Goal: Transaction & Acquisition: Purchase product/service

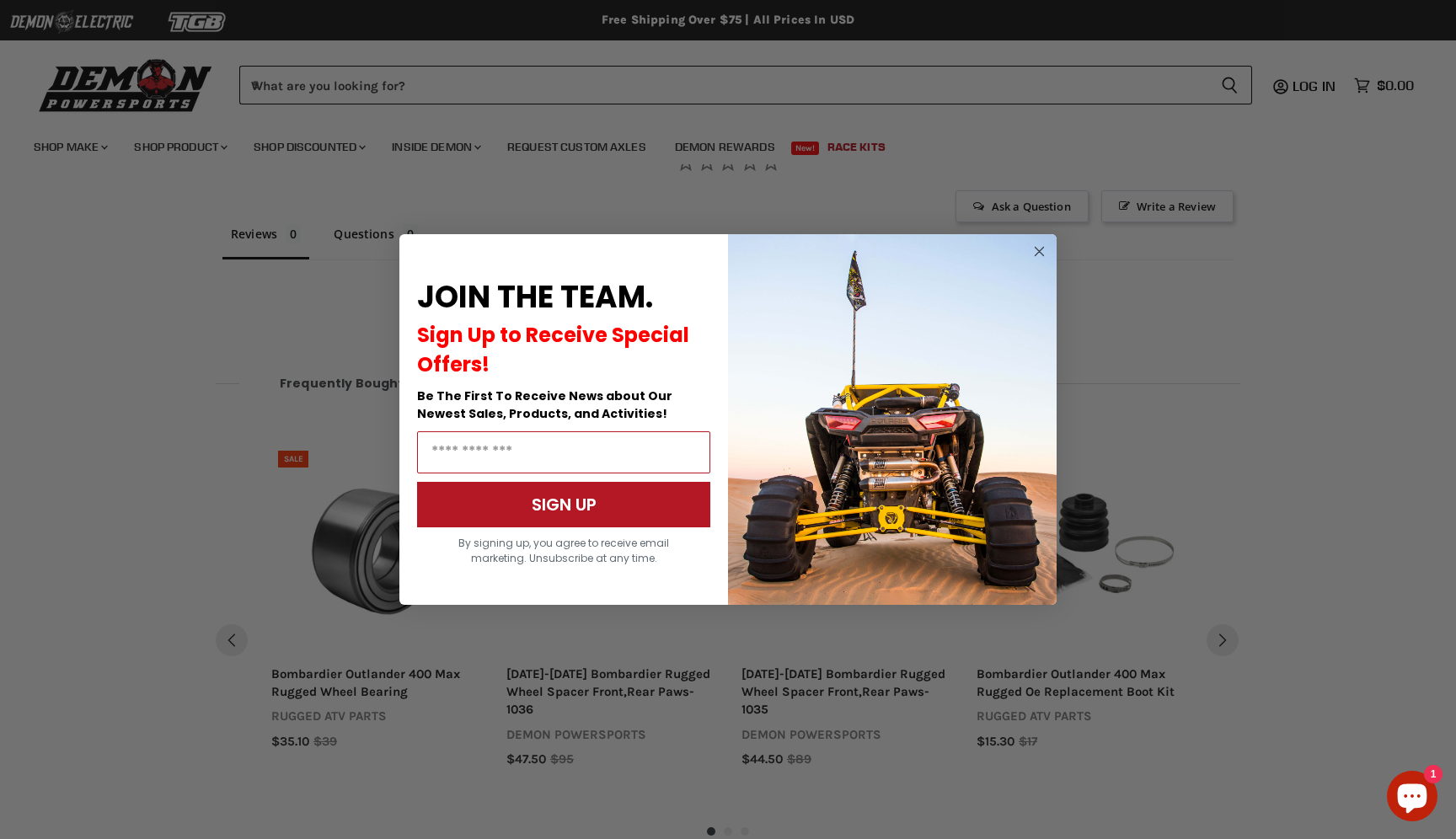
scroll to position [1097, 0]
